Goal: Information Seeking & Learning: Learn about a topic

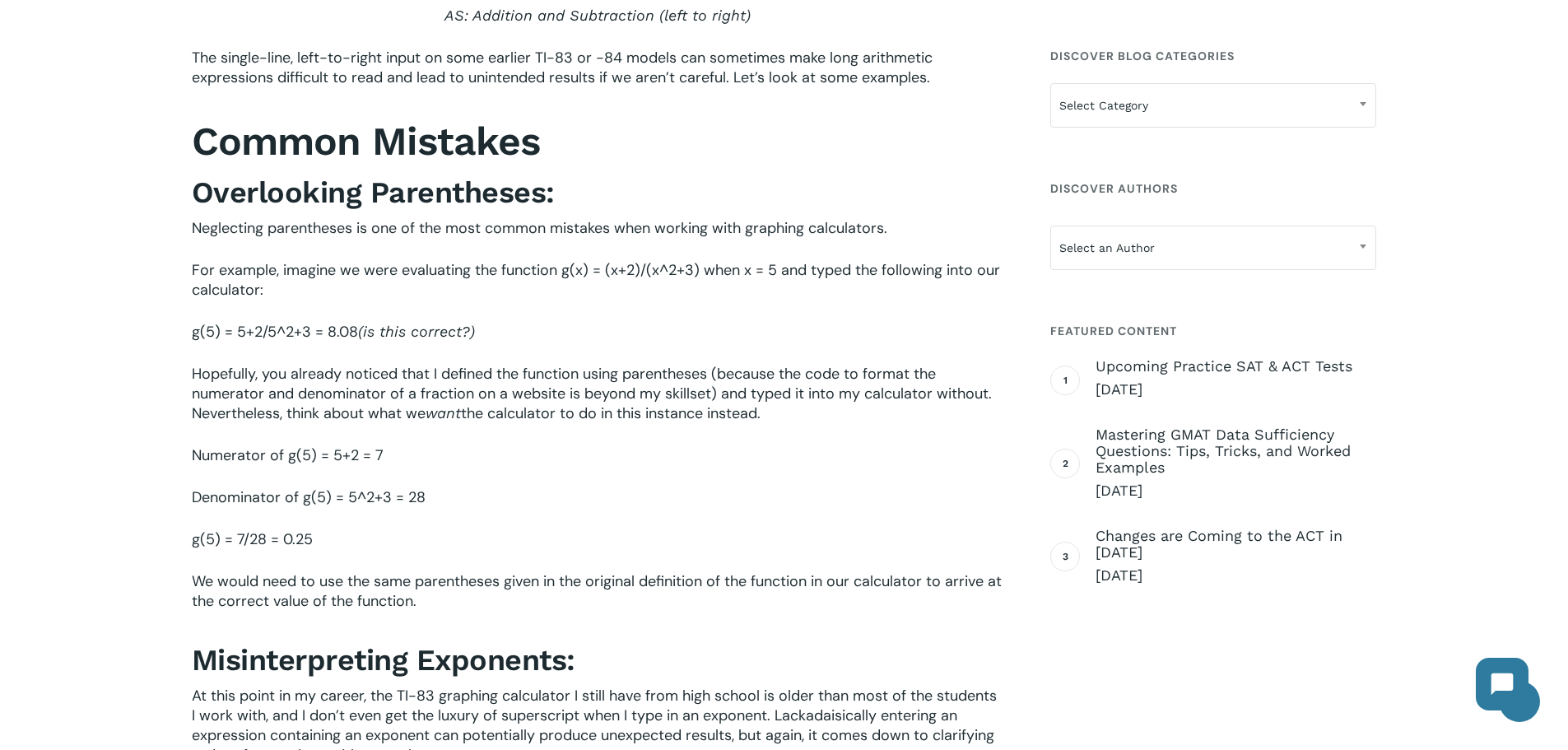
scroll to position [906, 0]
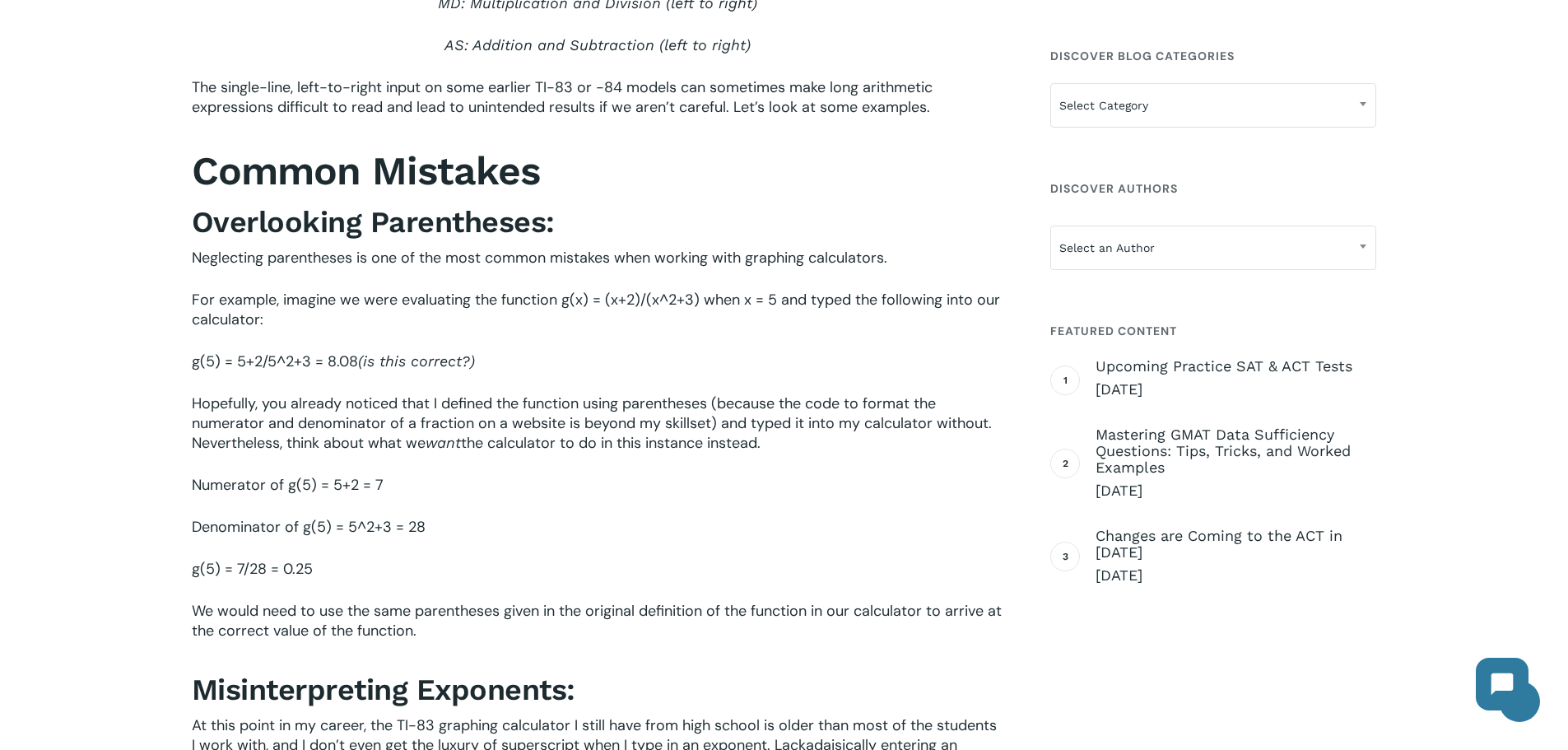
drag, startPoint x: 480, startPoint y: 282, endPoint x: 484, endPoint y: 294, distance: 12.6
click at [484, 290] on span "For example, imagine we were evaluating the function g(x) = (x+2)/(x^" at bounding box center [430, 300] width 477 height 20
drag, startPoint x: 485, startPoint y: 300, endPoint x: 474, endPoint y: 338, distance: 39.6
click at [474, 338] on div "For many students, the SAT and ACT Math sections is a daunting challenge, fille…" at bounding box center [597, 580] width 811 height 1868
click at [474, 353] on span "(is this correct?)" at bounding box center [416, 361] width 117 height 17
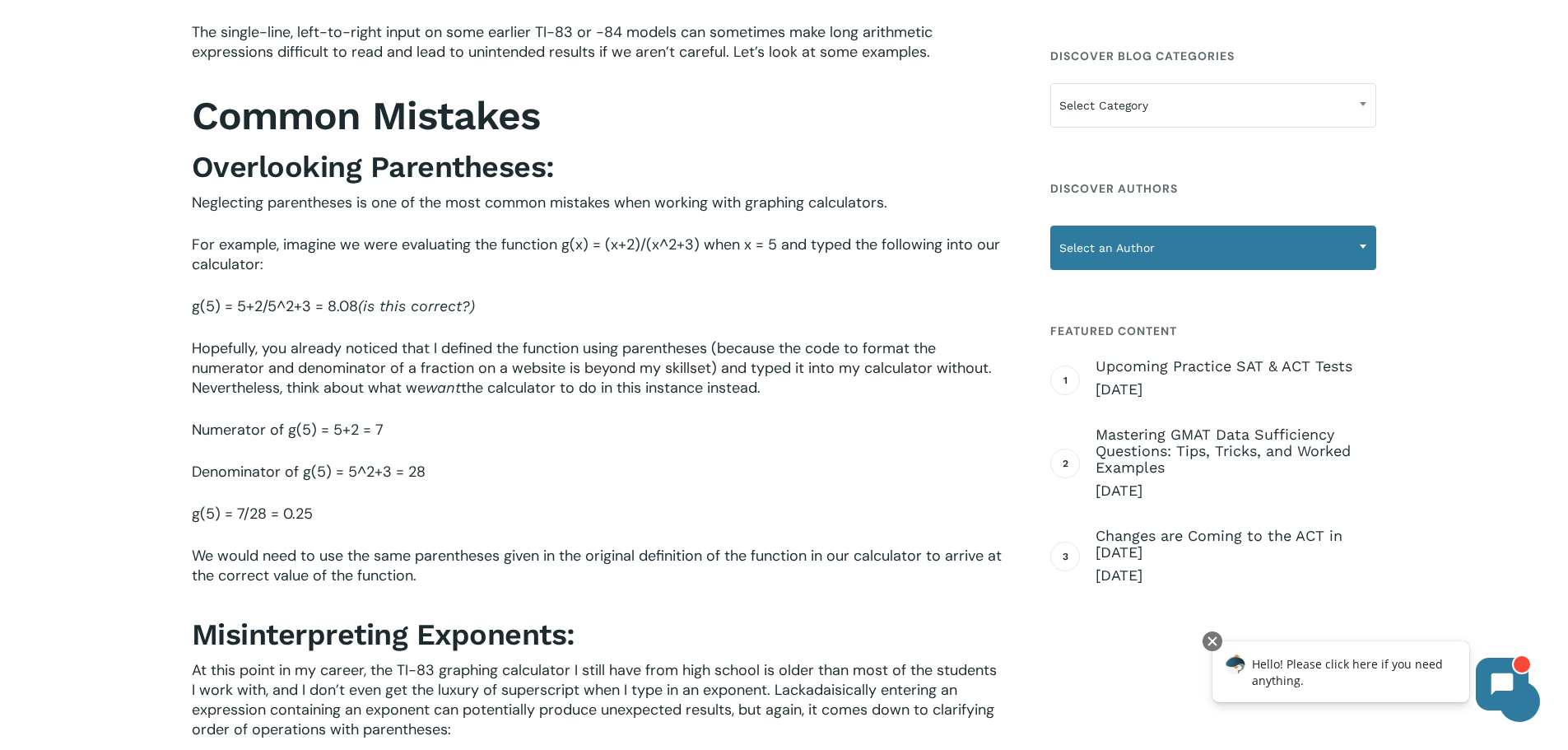
scroll to position [988, 0]
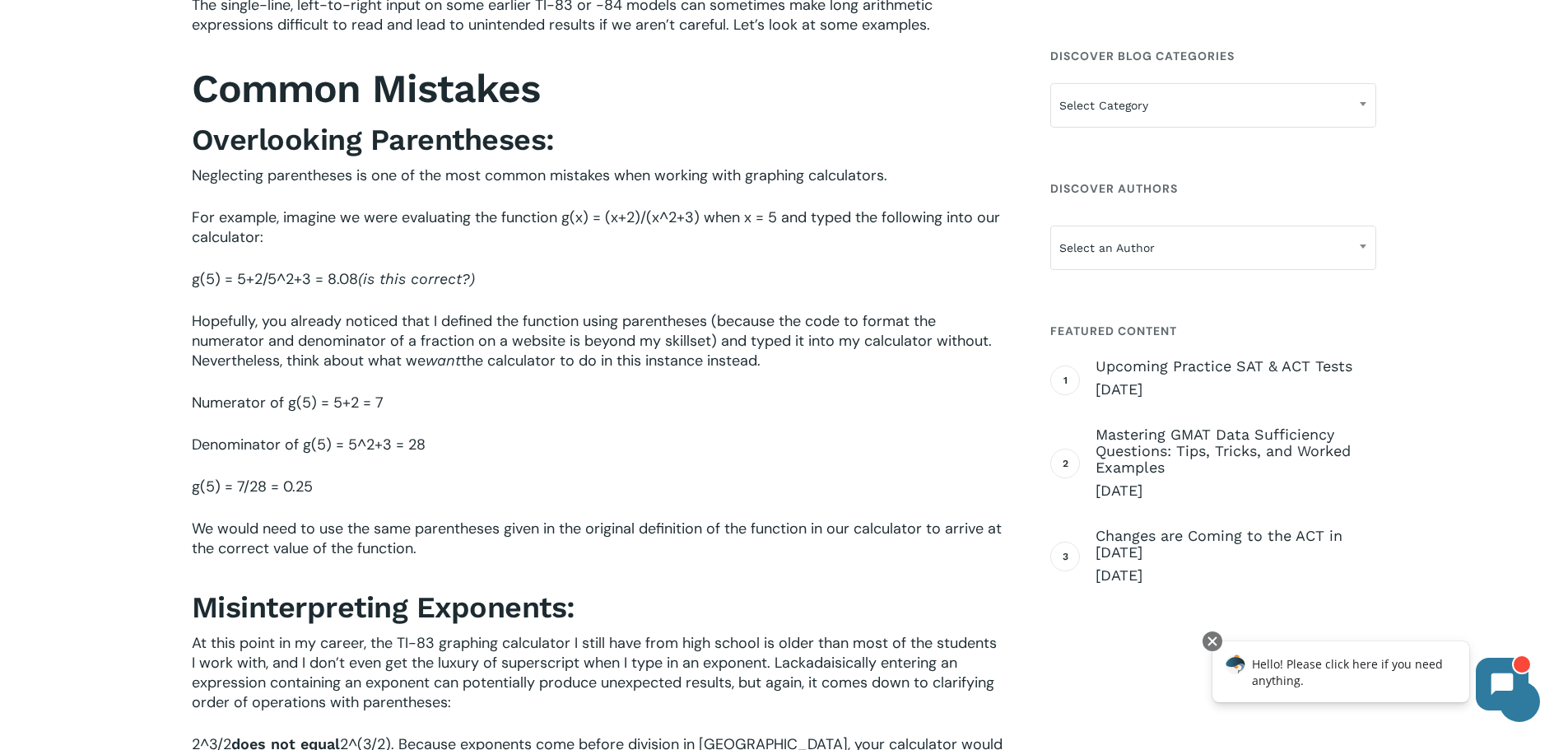
click at [240, 269] on span "g(5) = 5+2/5^" at bounding box center [239, 278] width 94 height 20
click at [251, 269] on span "g(5) = 5+2/5^" at bounding box center [239, 278] width 94 height 20
drag, startPoint x: 264, startPoint y: 259, endPoint x: 235, endPoint y: 253, distance: 29.6
click at [235, 269] on span "g(5) = 5+2/5^" at bounding box center [239, 278] width 94 height 20
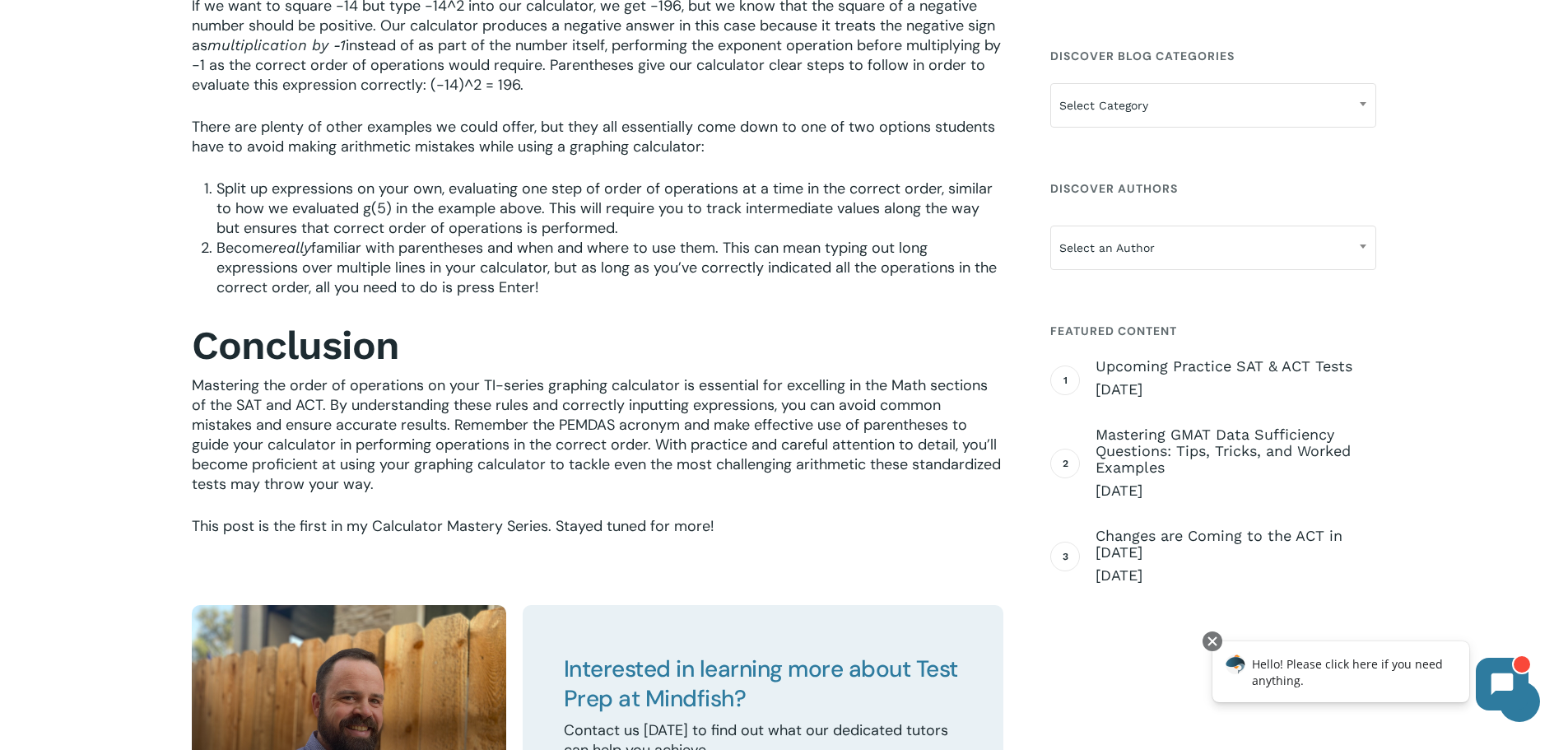
scroll to position [2223, 0]
